Goal: Task Accomplishment & Management: Complete application form

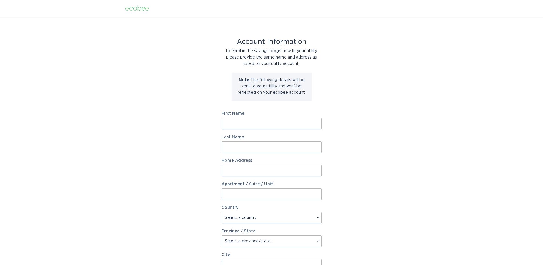
click at [289, 123] on input "First Name" at bounding box center [272, 123] width 100 height 11
click at [251, 124] on input "First Name" at bounding box center [272, 123] width 100 height 11
type input "C"
type input "[PERSON_NAME]"
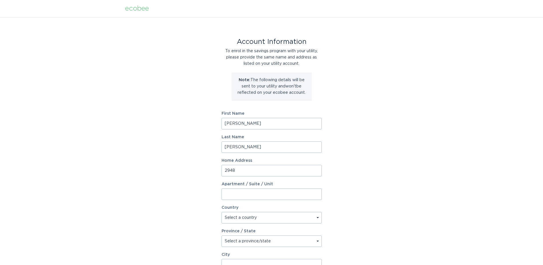
type input "[STREET_ADDRESS]"
select select "US"
click at [240, 240] on select "Select a province/state [US_STATE] [US_STATE] [US_STATE] [US_STATE] [US_STATE] …" at bounding box center [272, 240] width 100 height 11
select select "CO"
click at [222, 235] on select "Select a province/state [US_STATE] [US_STATE] [US_STATE] [US_STATE] [US_STATE] …" at bounding box center [272, 240] width 100 height 11
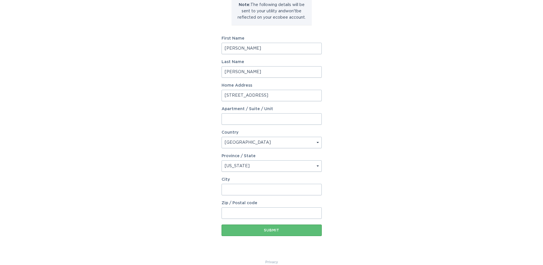
scroll to position [84, 0]
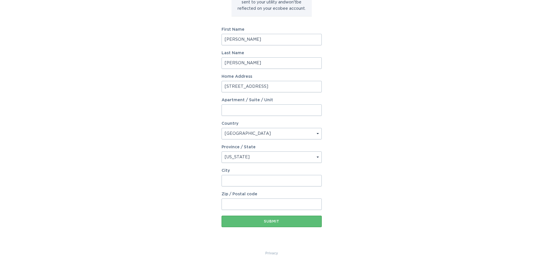
click at [258, 183] on input "City" at bounding box center [272, 180] width 100 height 11
type input "[GEOGRAPHIC_DATA]"
click at [259, 205] on input "87111" at bounding box center [272, 203] width 100 height 11
type input "80109"
click at [432, 205] on div "Account Information To enrol in the savings program with your utility, please p…" at bounding box center [271, 91] width 543 height 316
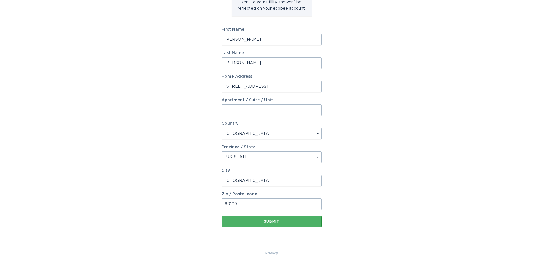
click at [269, 219] on div "Submit" at bounding box center [272, 220] width 95 height 3
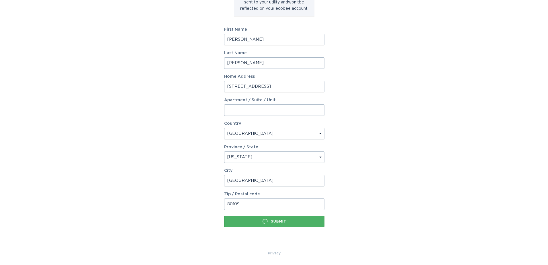
scroll to position [0, 0]
